Goal: Navigation & Orientation: Find specific page/section

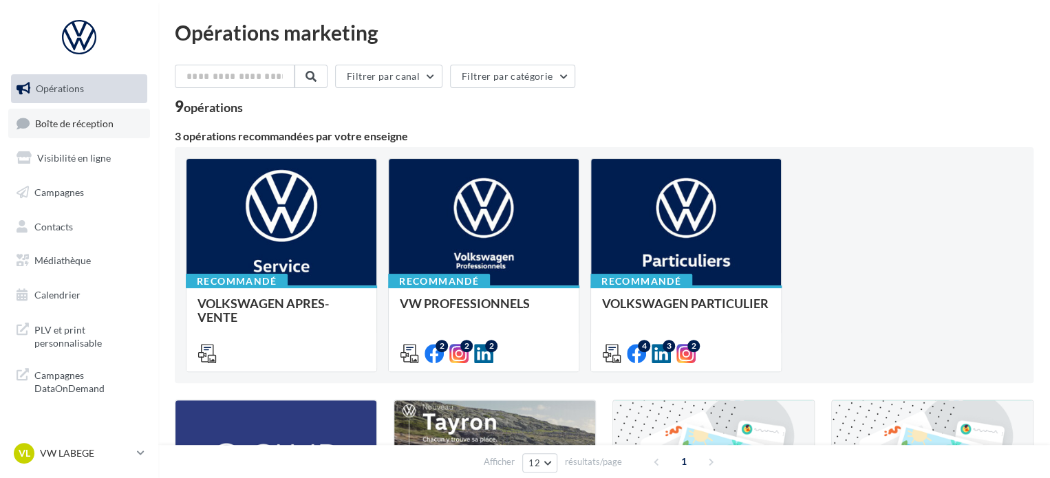
click at [67, 126] on span "Boîte de réception" at bounding box center [74, 123] width 78 height 12
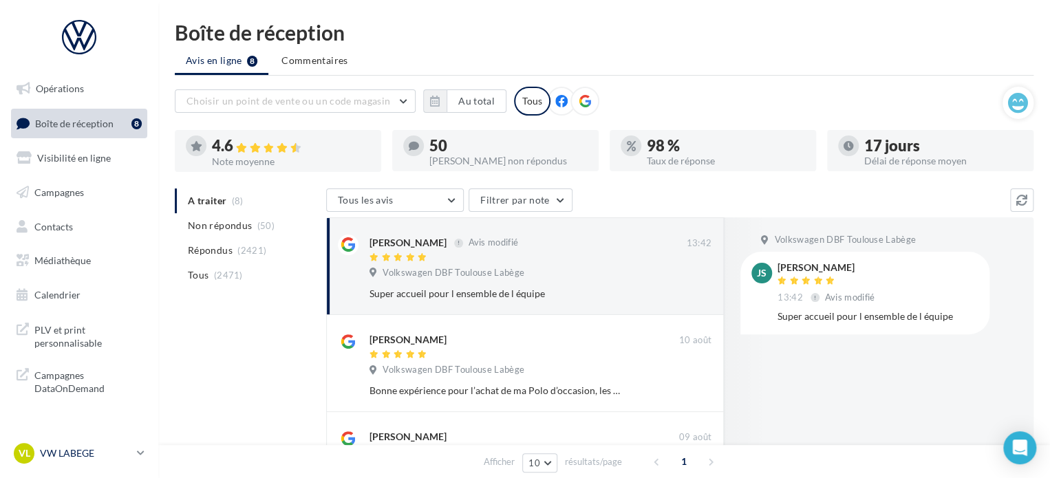
click at [91, 457] on p "VW LABEGE" at bounding box center [85, 453] width 91 height 14
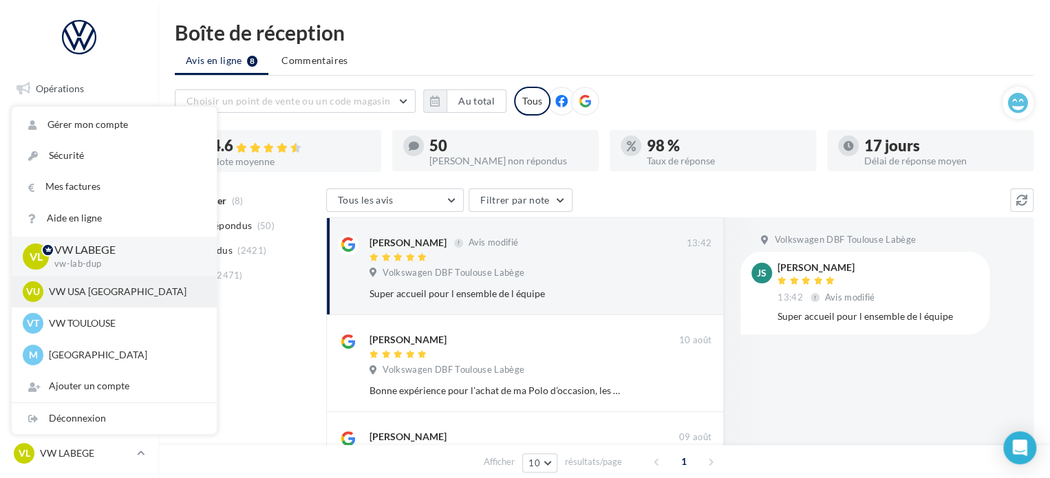
click at [113, 292] on p "VW USA [GEOGRAPHIC_DATA]" at bounding box center [124, 292] width 151 height 14
